Goal: Use online tool/utility: Utilize a website feature to perform a specific function

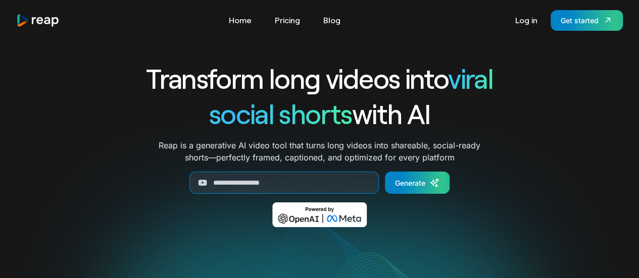
click at [531, 26] on link "Log in" at bounding box center [526, 20] width 32 height 16
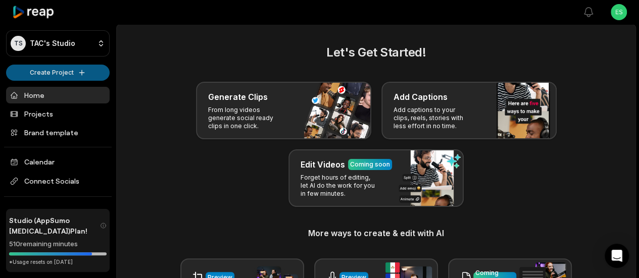
click at [53, 78] on html "TS TAC's Studio Create Project Home Projects Brand template Calendar Connect So…" at bounding box center [319, 139] width 639 height 278
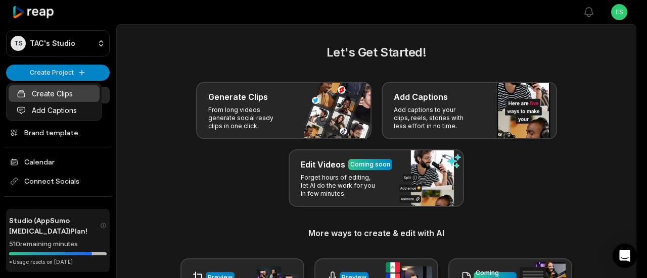
click at [62, 96] on link "Create Clips" at bounding box center [54, 93] width 91 height 17
